Goal: Transaction & Acquisition: Book appointment/travel/reservation

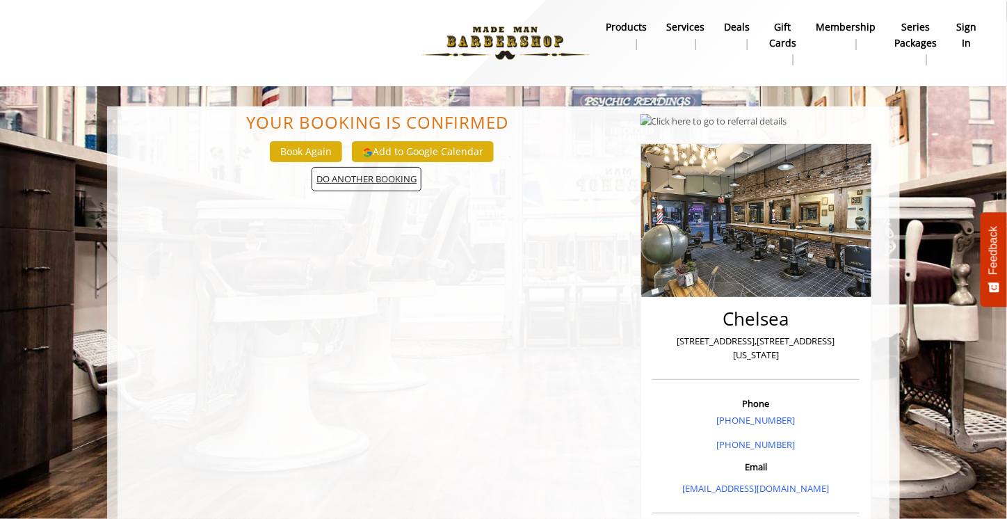
click at [380, 177] on span "DO ANOTHER BOOKING" at bounding box center [366, 179] width 110 height 24
click at [346, 177] on span "DO ANOTHER BOOKING" at bounding box center [366, 179] width 110 height 24
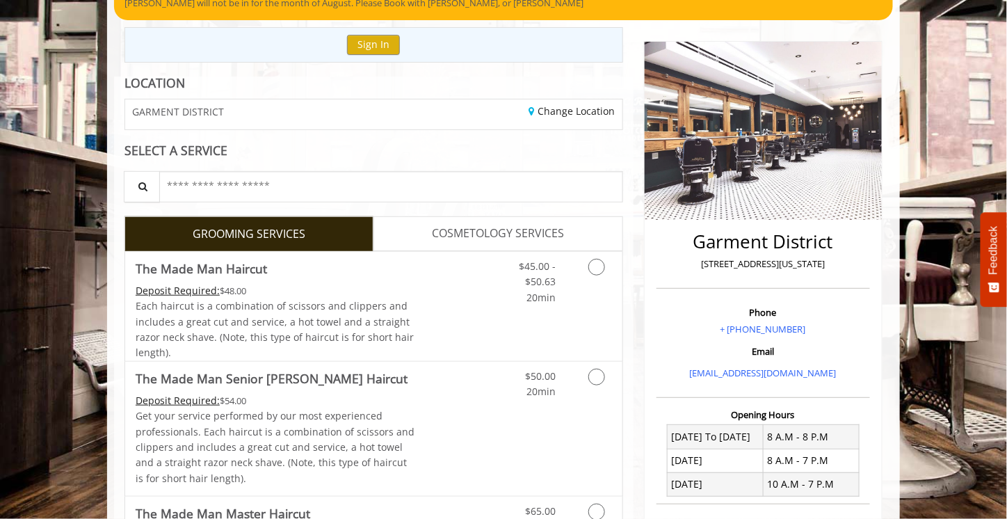
scroll to position [209, 0]
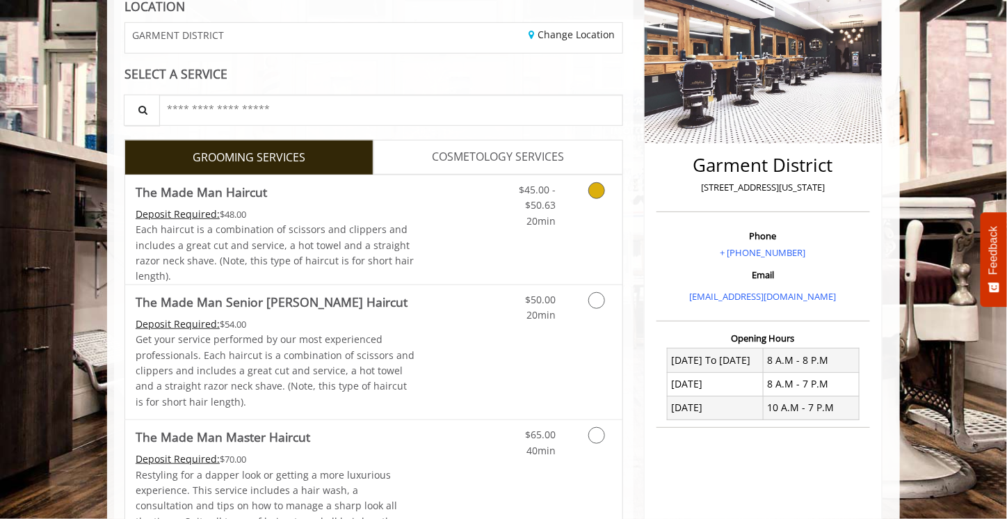
click at [606, 193] on link "Grooming services" at bounding box center [593, 202] width 35 height 54
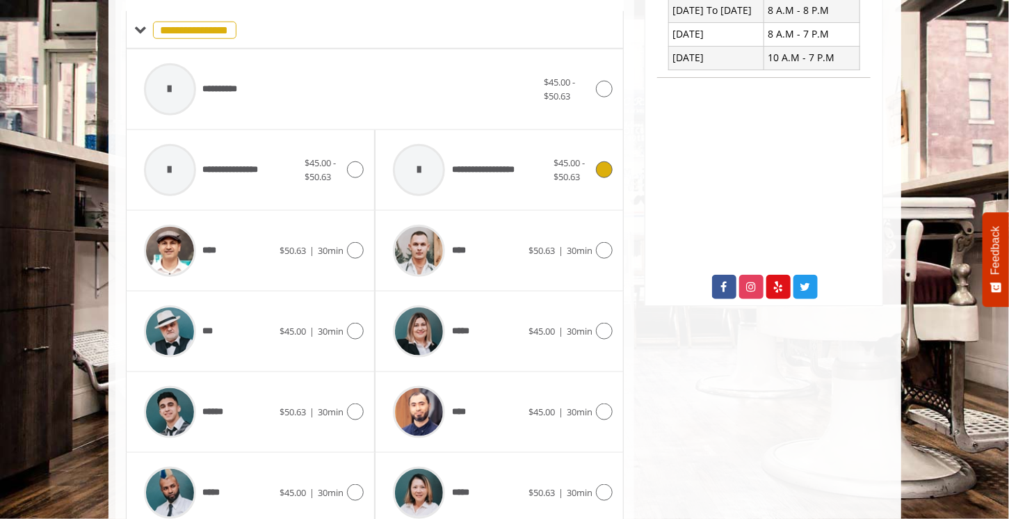
scroll to position [620, 0]
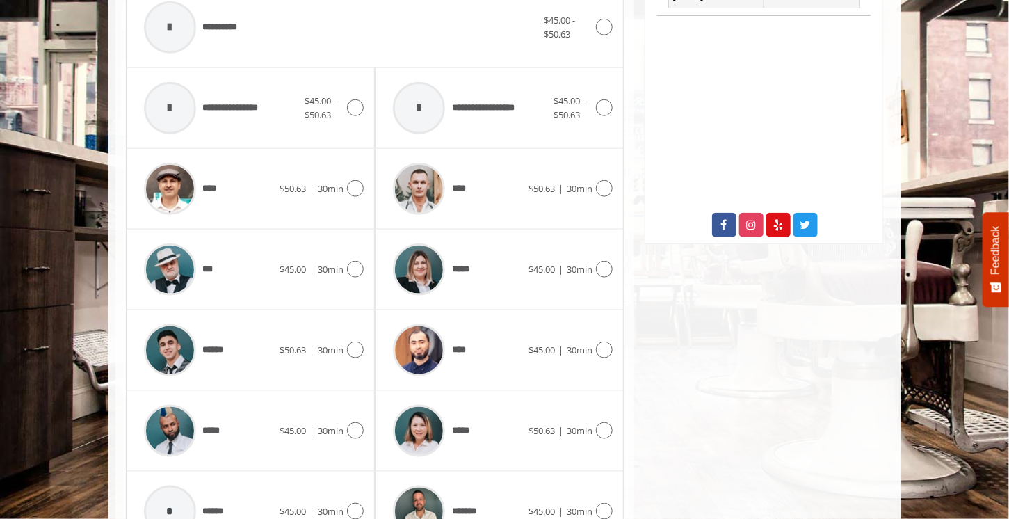
click at [618, 346] on div "**** $45.00 | 30min" at bounding box center [499, 350] width 249 height 81
click at [611, 345] on icon at bounding box center [604, 349] width 17 height 17
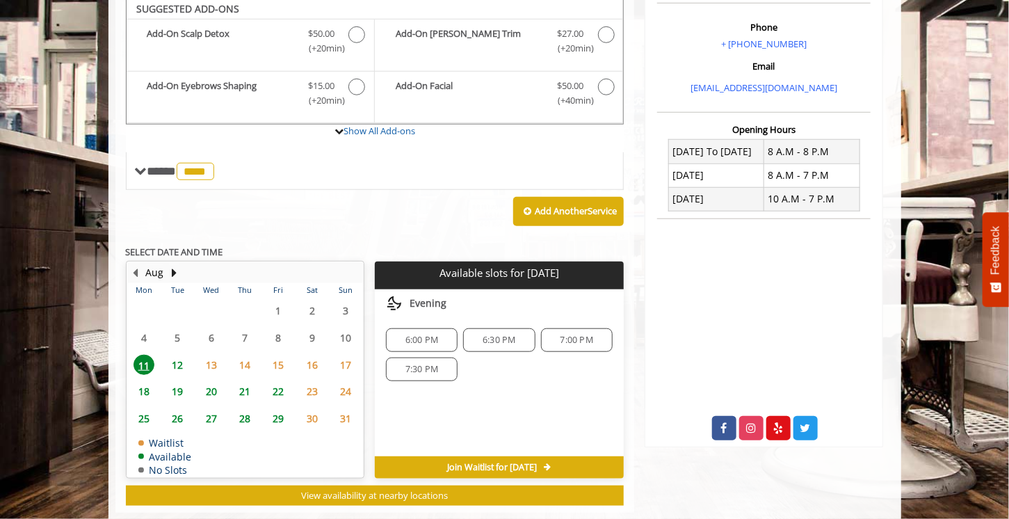
scroll to position [412, 0]
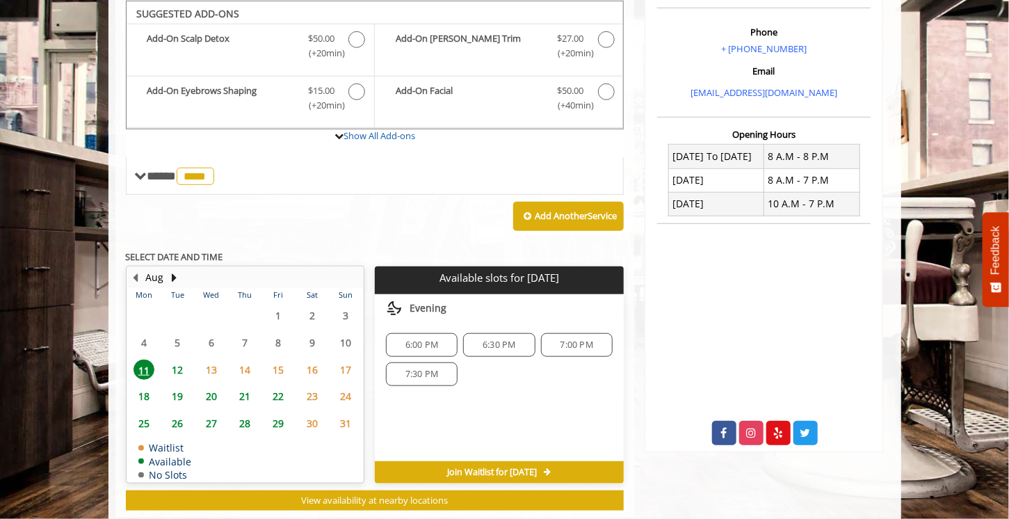
click at [423, 341] on span "6:00 PM" at bounding box center [421, 344] width 33 height 11
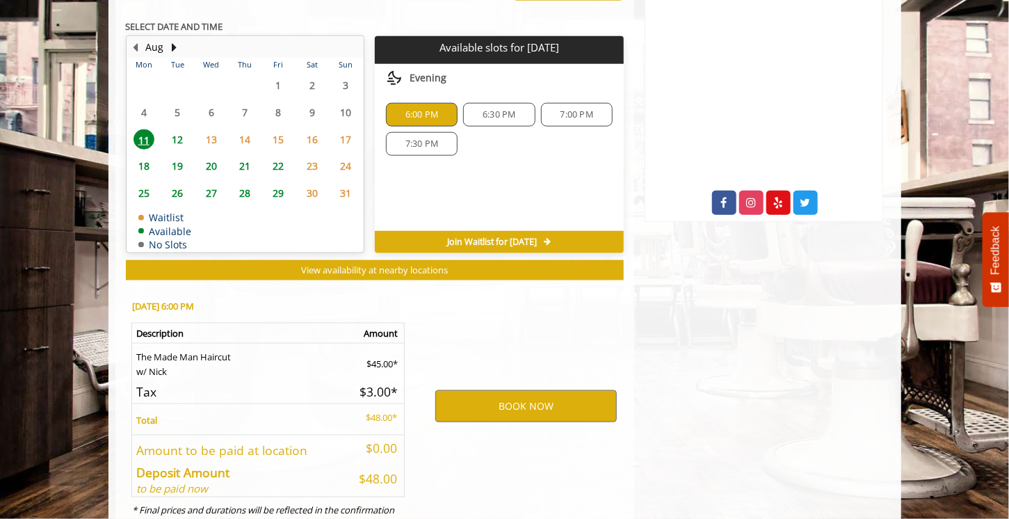
scroll to position [691, 0]
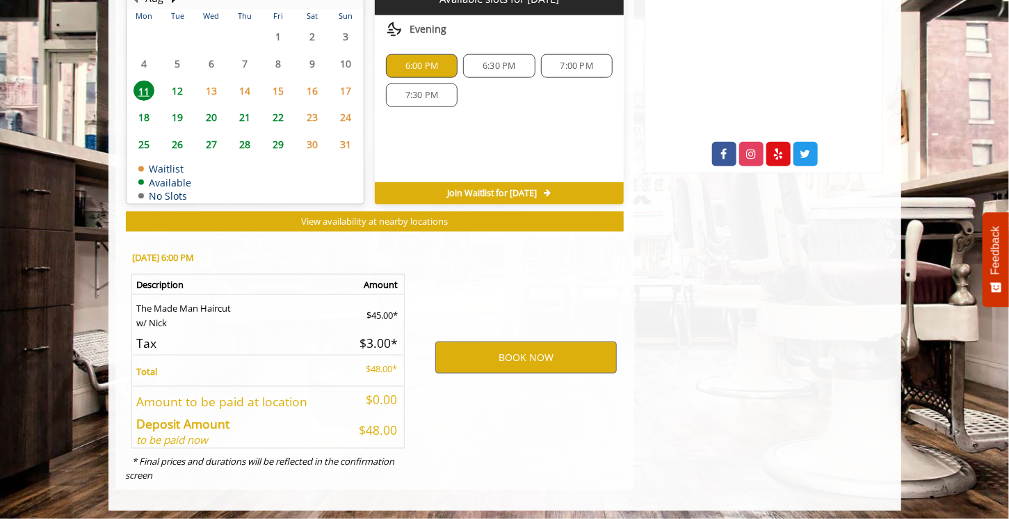
click at [500, 60] on span "6:30 PM" at bounding box center [498, 65] width 33 height 11
click at [442, 60] on span "6:00 PM" at bounding box center [421, 65] width 59 height 11
click at [500, 142] on div "Choose a time below for Mon, Aug 11 2025 Evening 6:00 PM 6:30 PM 7:00 PM 7:30 PM" at bounding box center [499, 98] width 249 height 167
click at [527, 54] on div "6:30 PM" at bounding box center [499, 66] width 72 height 24
click at [441, 60] on span "6:00 PM" at bounding box center [421, 65] width 59 height 11
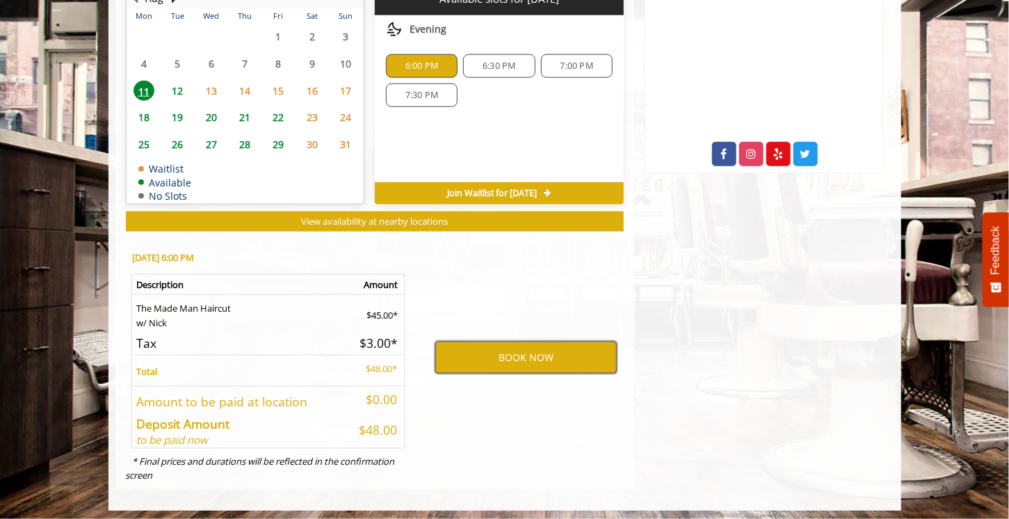
click at [567, 362] on button "BOOK NOW" at bounding box center [525, 357] width 181 height 32
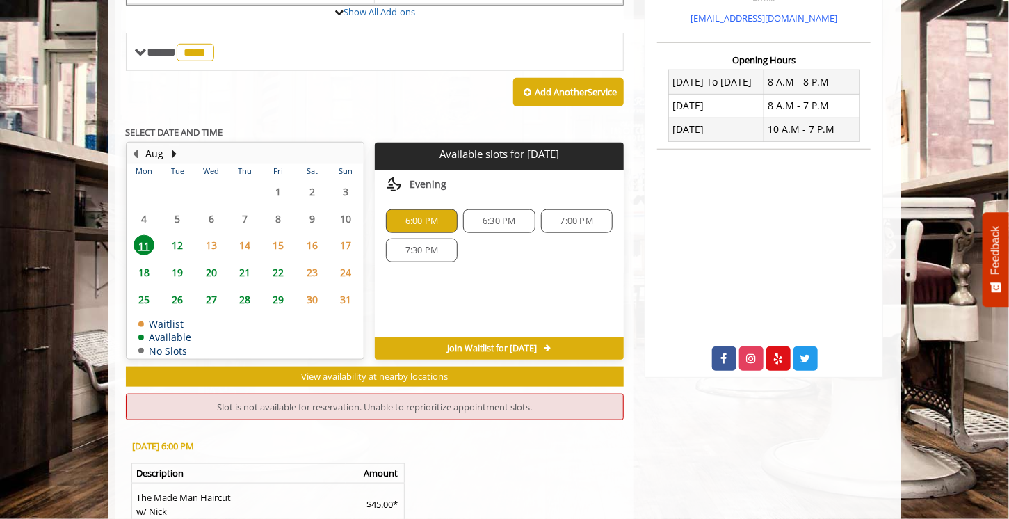
scroll to position [626, 0]
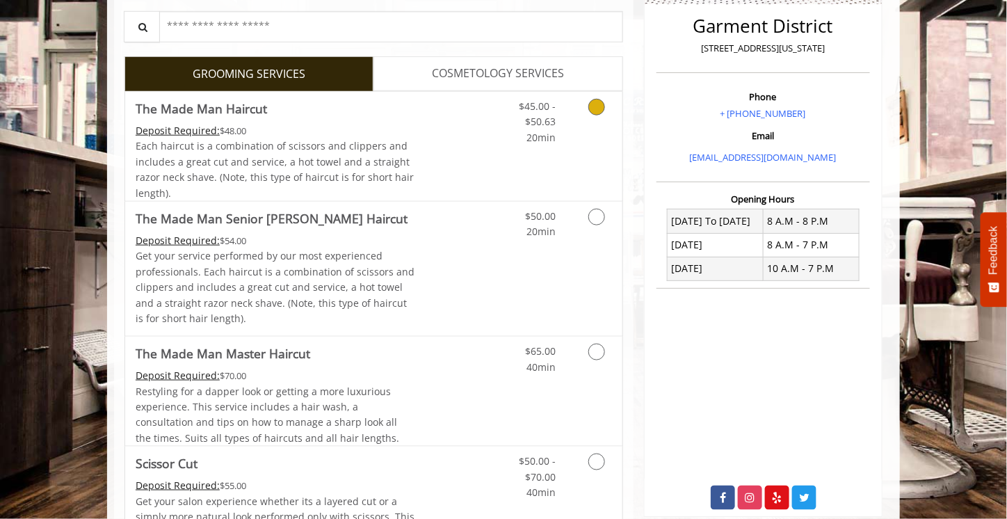
click at [519, 136] on link "$45.00 - $50.63 20min" at bounding box center [527, 119] width 58 height 54
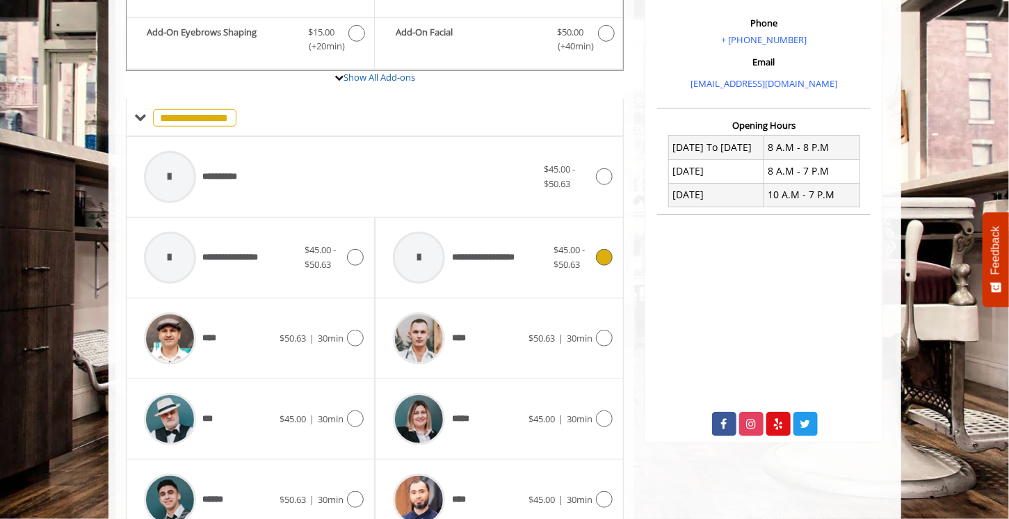
scroll to position [531, 0]
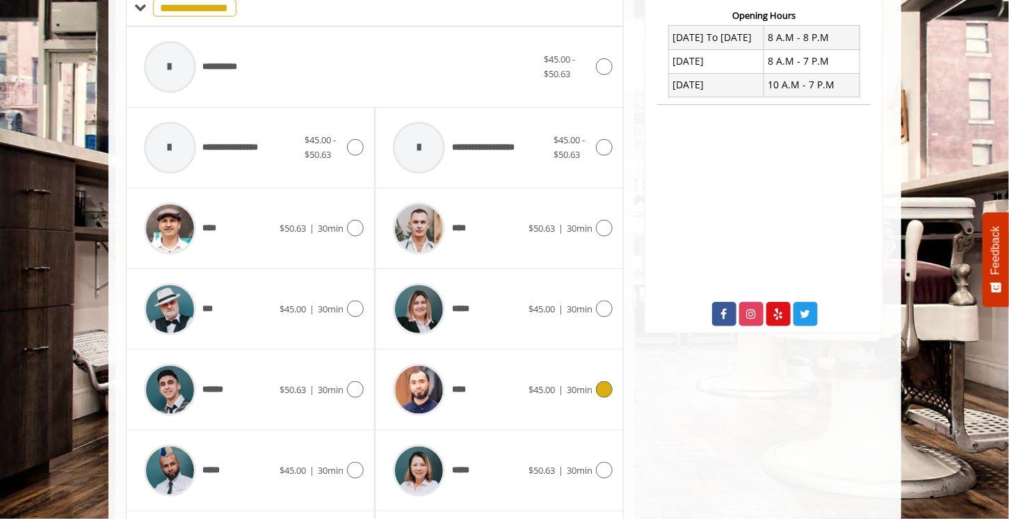
click at [554, 384] on span "$45.00" at bounding box center [541, 389] width 26 height 13
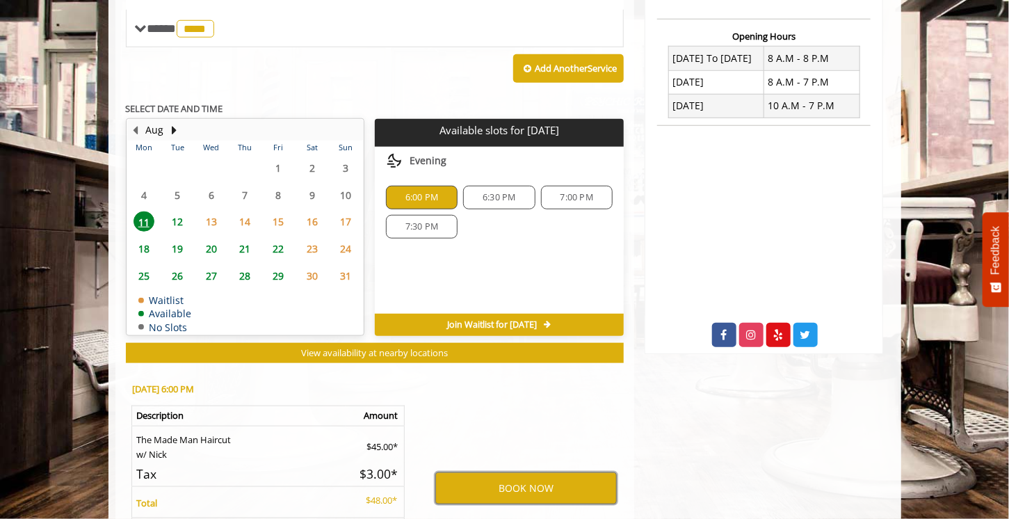
scroll to position [642, 0]
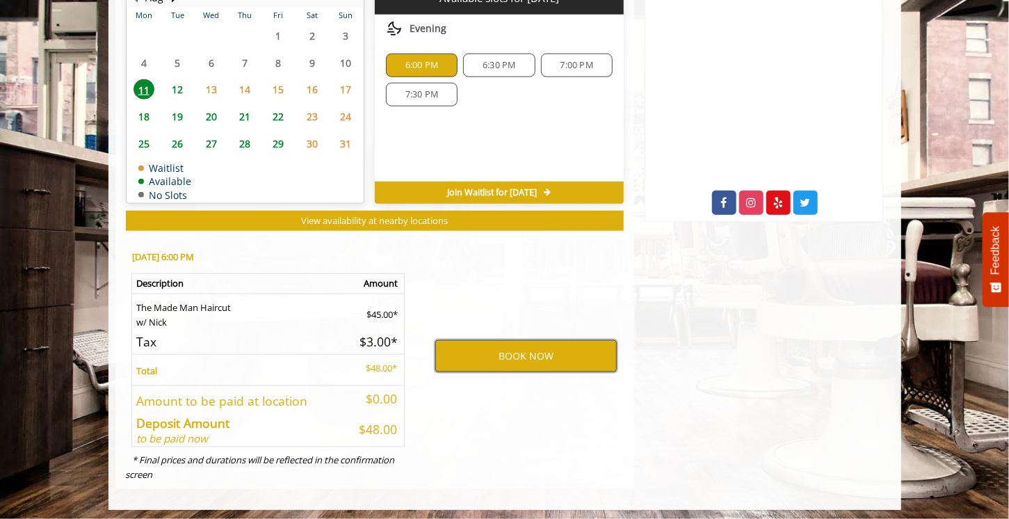
click at [548, 360] on button "BOOK NOW" at bounding box center [525, 356] width 181 height 32
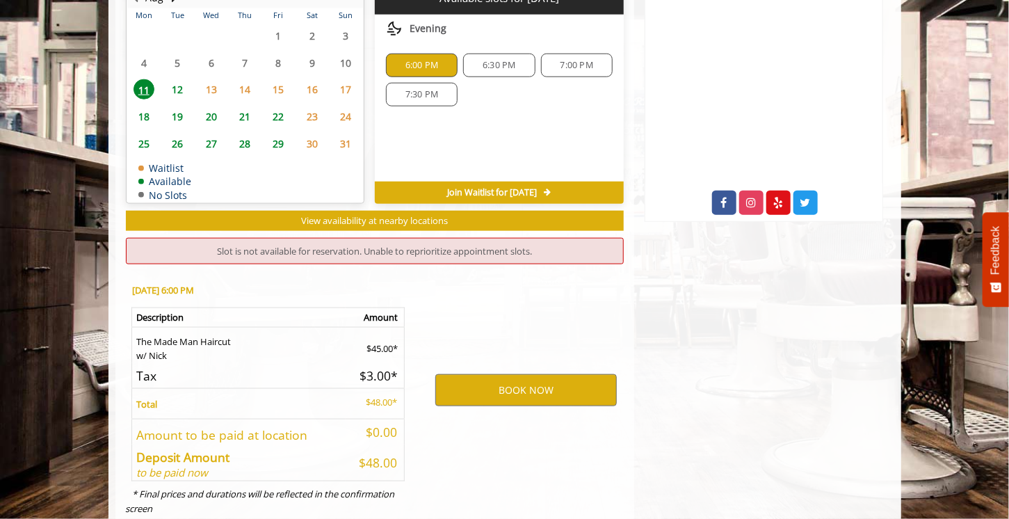
click at [487, 62] on span "6:30 PM" at bounding box center [498, 65] width 33 height 11
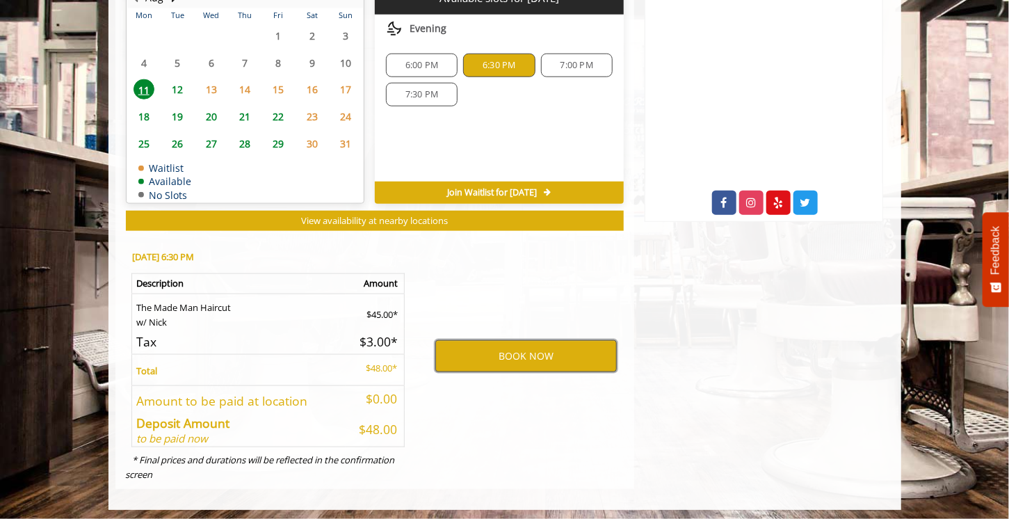
click at [539, 350] on button "BOOK NOW" at bounding box center [525, 356] width 181 height 32
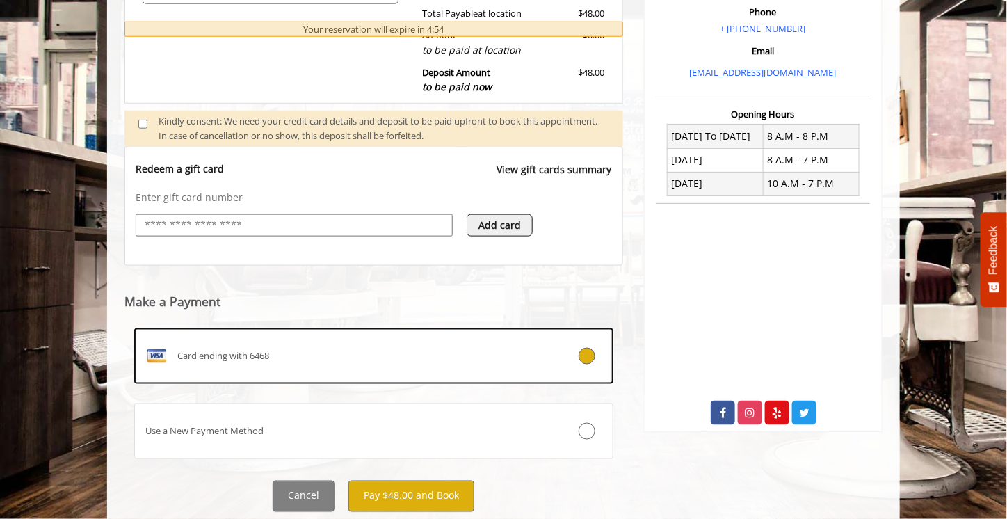
scroll to position [471, 0]
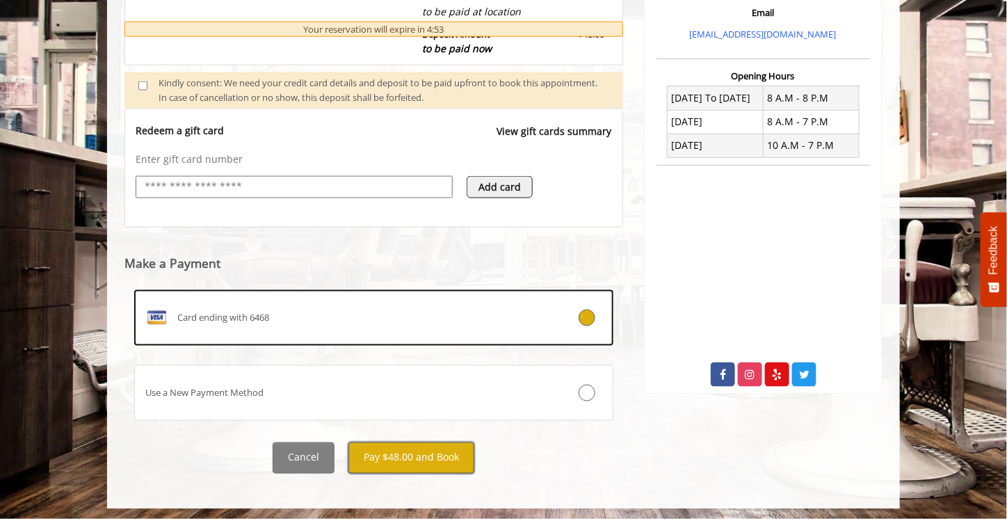
click at [416, 451] on button "Pay $48.00 and Book" at bounding box center [411, 457] width 126 height 31
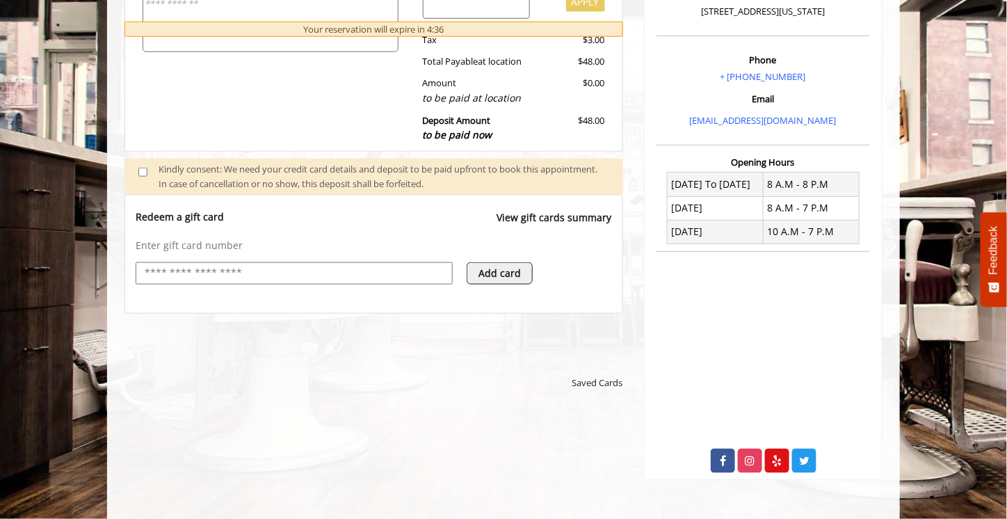
scroll to position [417, 0]
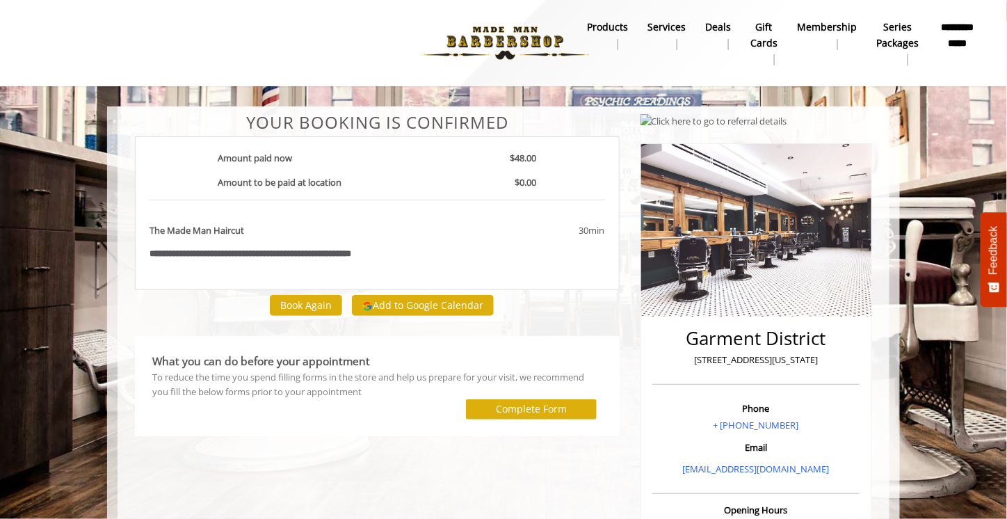
click at [400, 142] on div "**********" at bounding box center [377, 213] width 484 height 154
